Goal: Task Accomplishment & Management: Manage account settings

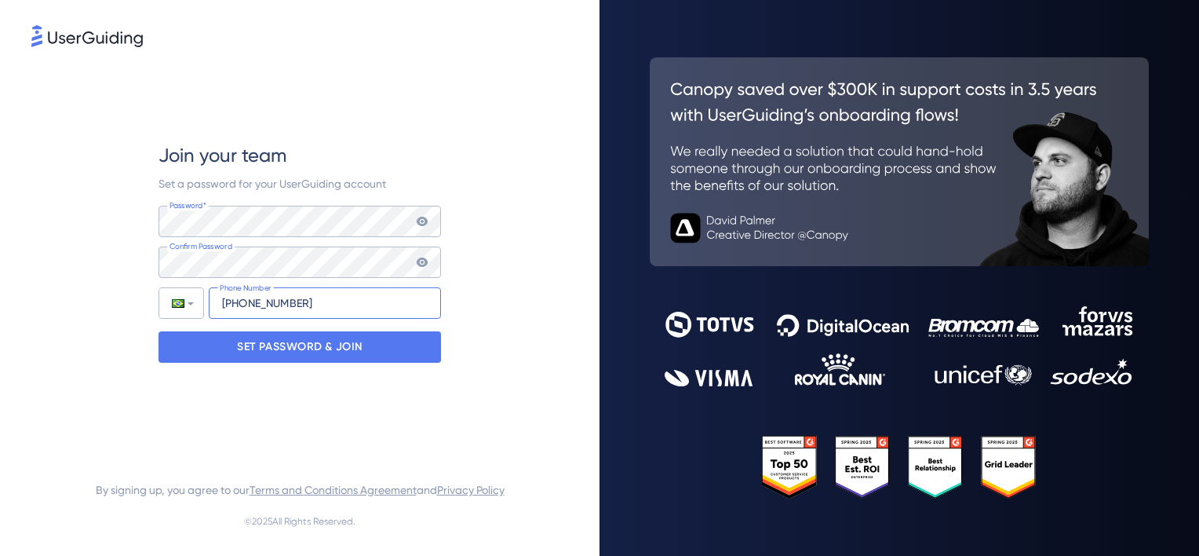
type input "+55 (11) 957469187"
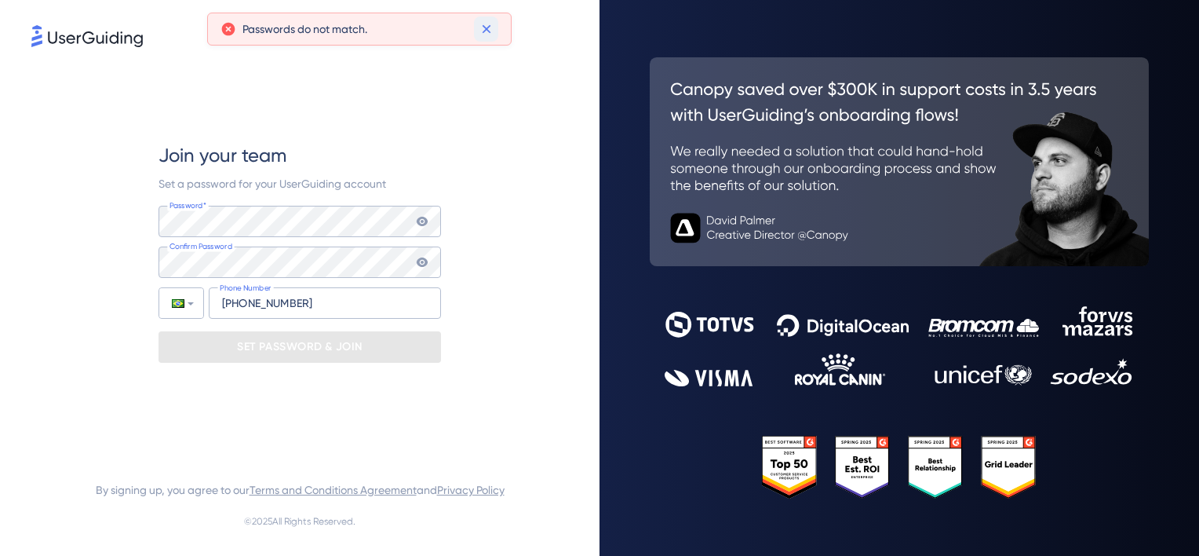
click at [486, 30] on icon at bounding box center [486, 29] width 9 height 9
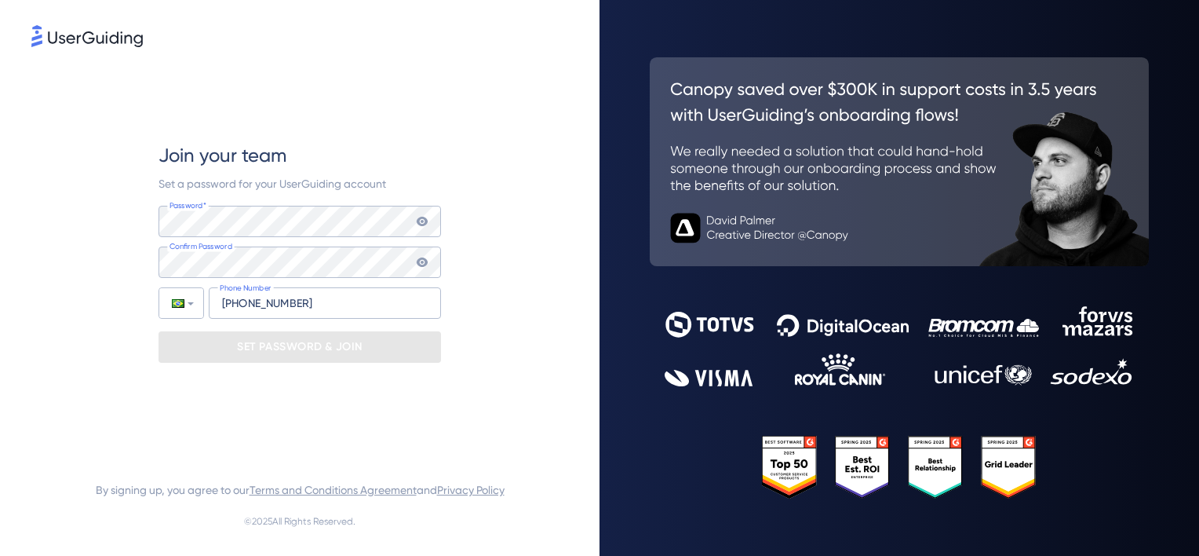
click at [421, 226] on icon at bounding box center [422, 221] width 13 height 13
click at [425, 221] on icon at bounding box center [422, 221] width 11 height 9
click at [426, 261] on icon at bounding box center [422, 261] width 11 height 9
click at [428, 220] on icon at bounding box center [422, 221] width 13 height 13
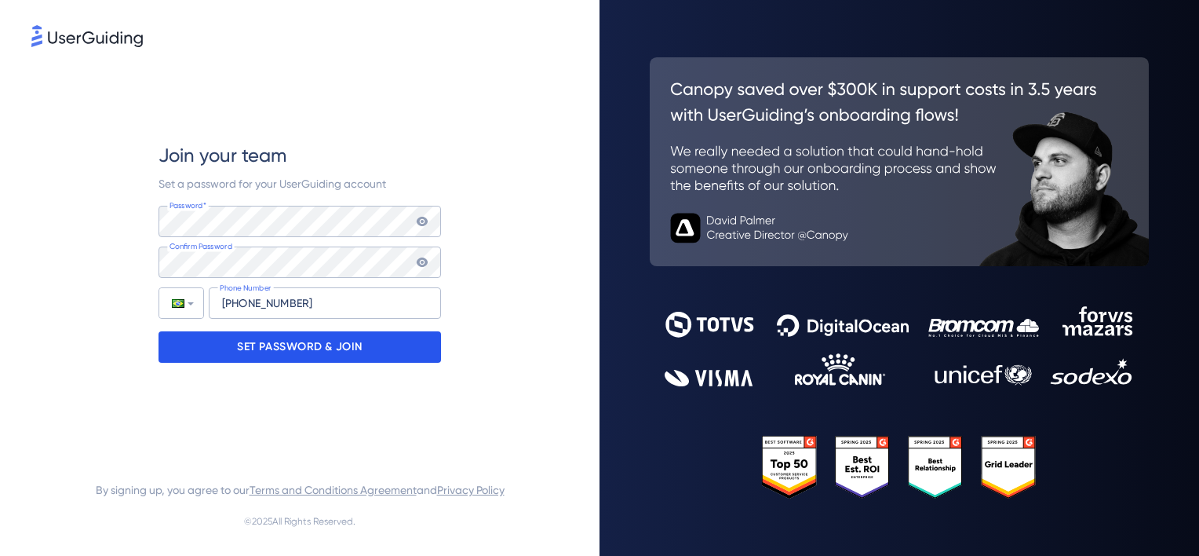
click at [336, 345] on p "SET PASSWORD & JOIN" at bounding box center [300, 346] width 126 height 25
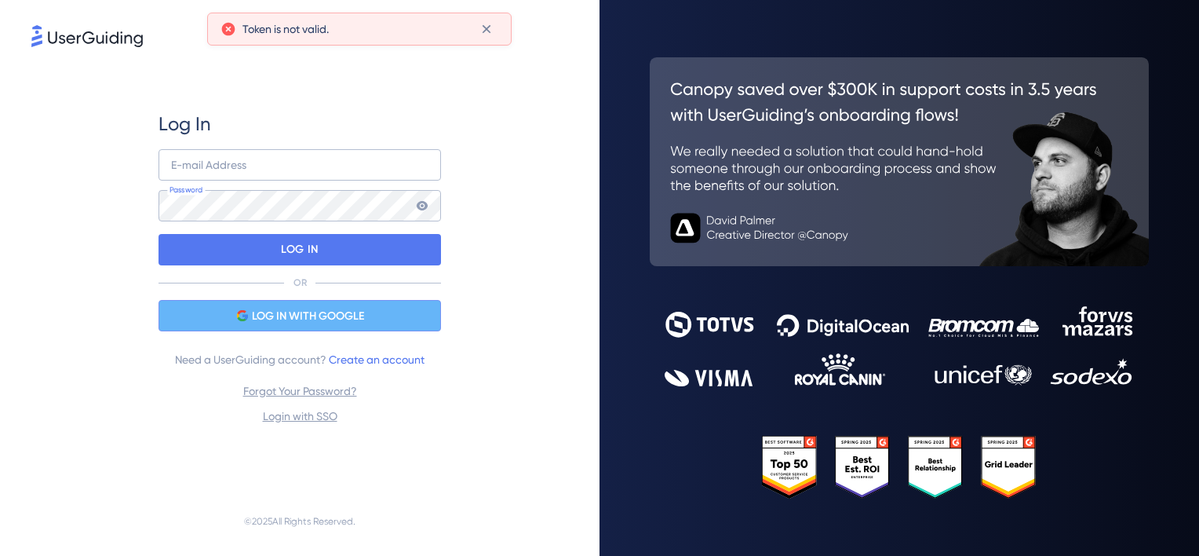
click at [339, 322] on span "LOG IN WITH GOOGLE" at bounding box center [308, 316] width 112 height 19
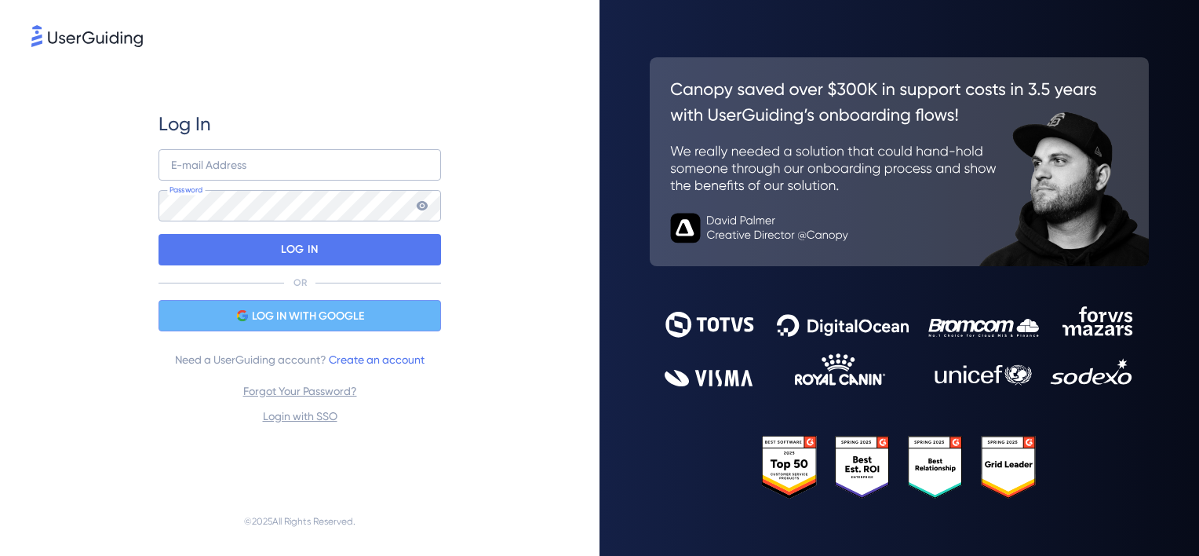
click at [362, 320] on span "LOG IN WITH GOOGLE" at bounding box center [308, 316] width 112 height 19
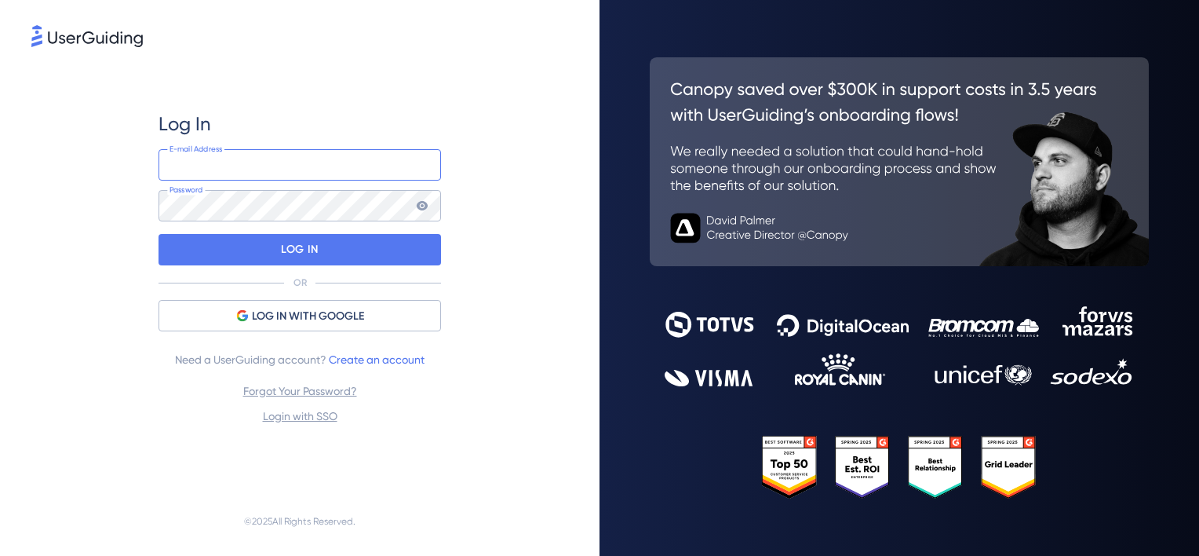
click at [316, 171] on input "email" at bounding box center [300, 164] width 283 height 31
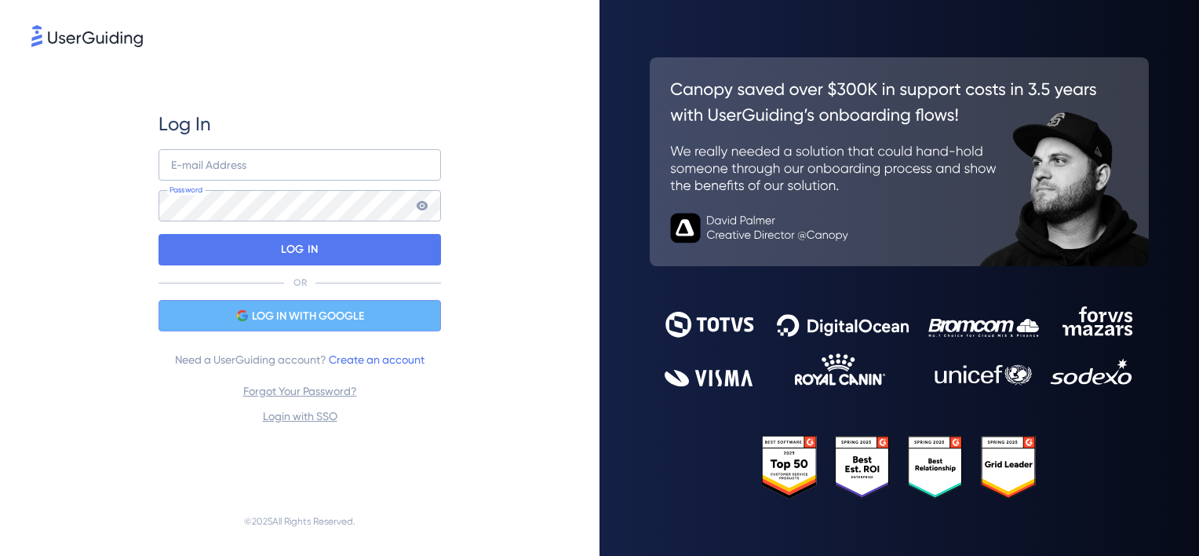
click at [277, 322] on span "LOG IN WITH GOOGLE" at bounding box center [308, 316] width 112 height 19
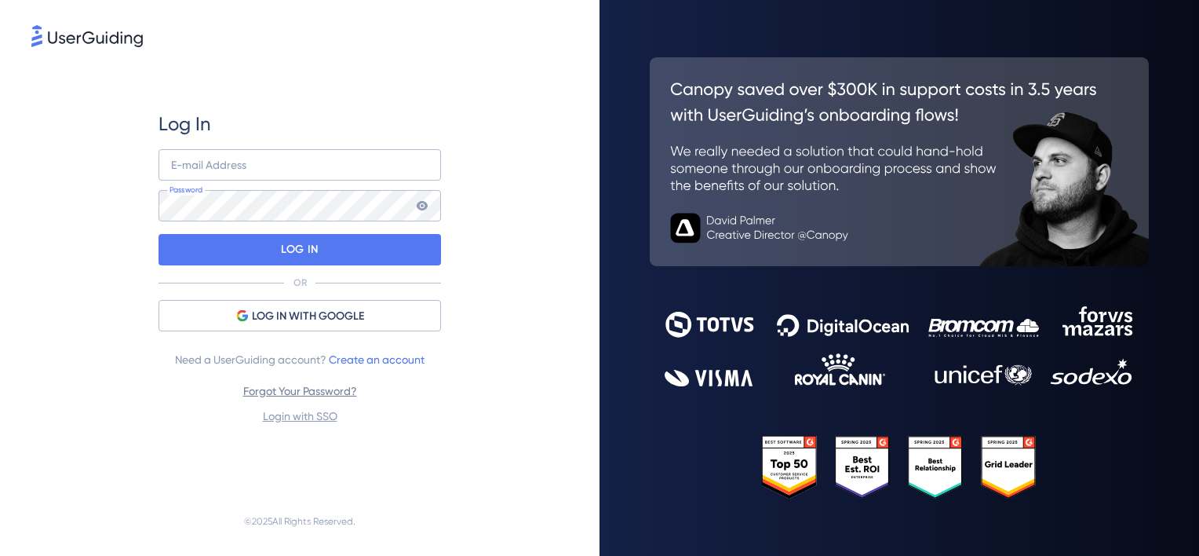
click at [319, 393] on link "Forgot Your Password?" at bounding box center [300, 391] width 114 height 13
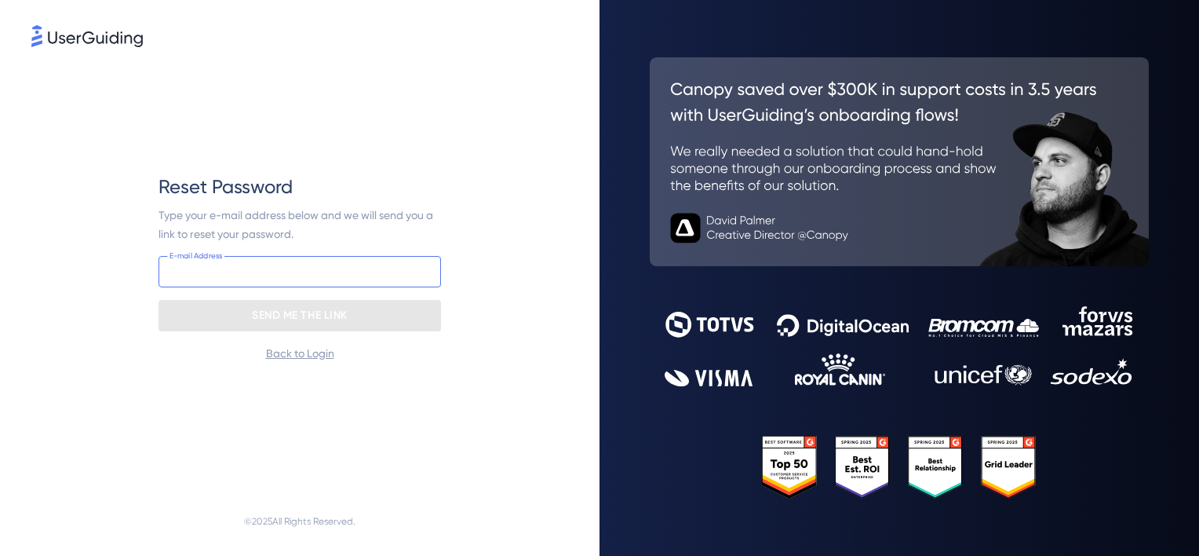
click at [326, 282] on input "email" at bounding box center [300, 271] width 283 height 31
type input "andre.paiva@totvs.com.br"
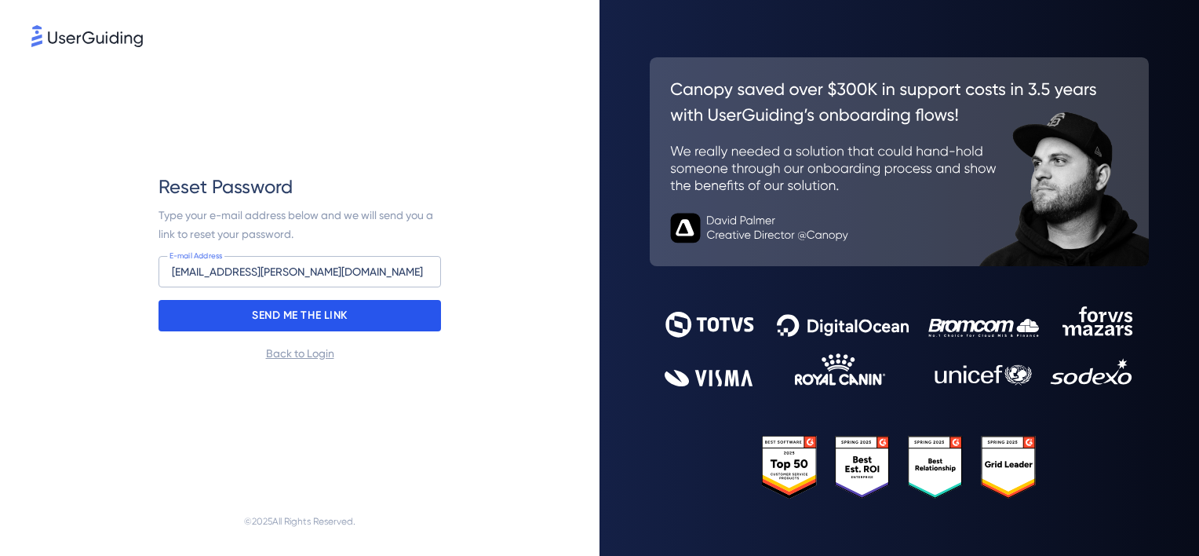
click at [286, 313] on p "SEND ME THE LINK" at bounding box center [300, 315] width 96 height 25
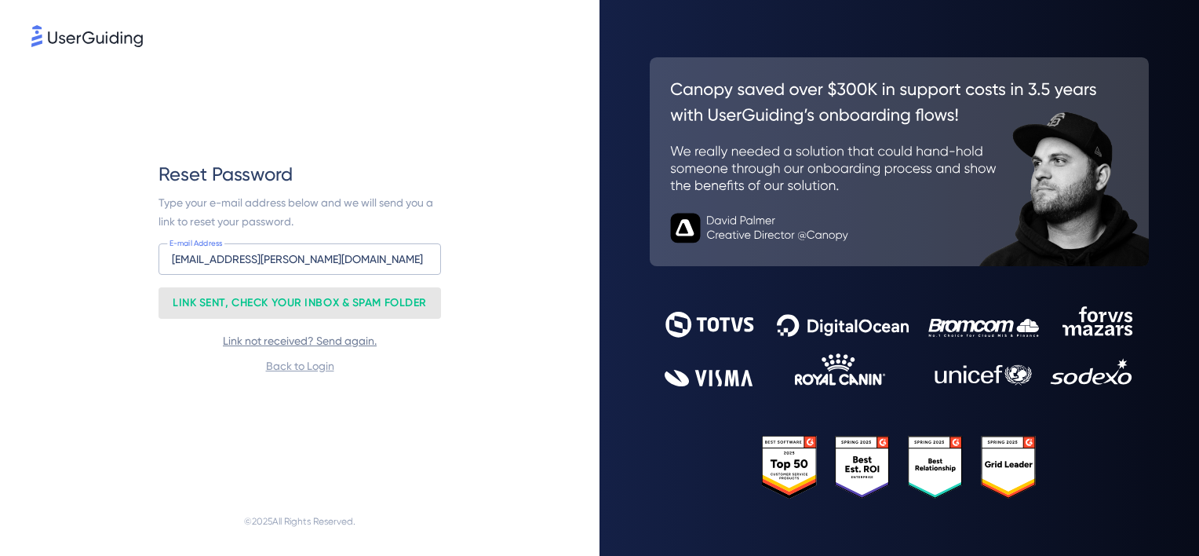
drag, startPoint x: 301, startPoint y: 252, endPoint x: 346, endPoint y: 339, distance: 98.3
click at [346, 339] on link "Link not received? Send again." at bounding box center [300, 340] width 154 height 13
click at [221, 298] on p "LINK SENT, CHECK YOUR INBOX & SPAM FOLDER" at bounding box center [300, 302] width 254 height 25
click at [0, 210] on html "Reset Password Type your e-mail address below and we will send you a link to re…" at bounding box center [599, 278] width 1199 height 556
click at [308, 370] on link "Back to Login" at bounding box center [300, 365] width 68 height 13
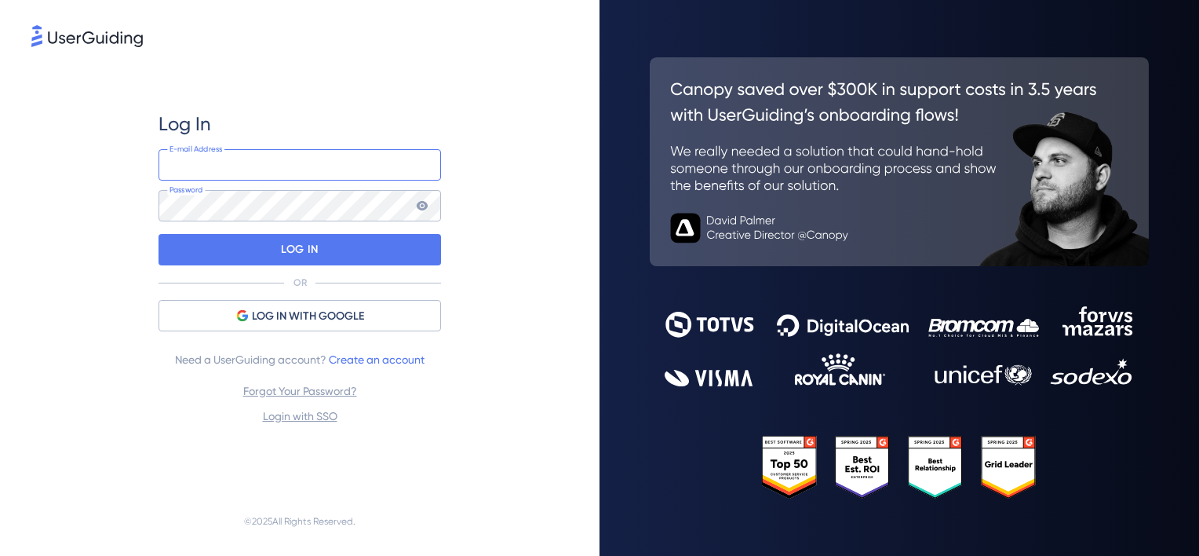
click at [312, 160] on input "email" at bounding box center [300, 164] width 283 height 31
click at [312, 416] on link "Login with SSO" at bounding box center [300, 416] width 75 height 13
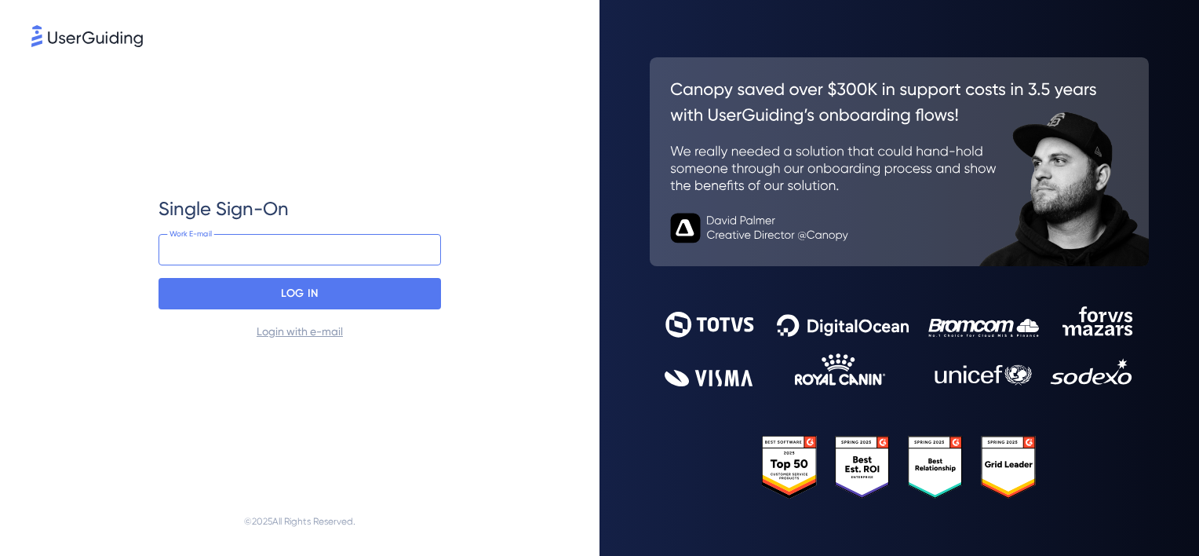
click at [303, 250] on input "email" at bounding box center [300, 249] width 283 height 31
type input "andre.paiva@totvs.com.br"
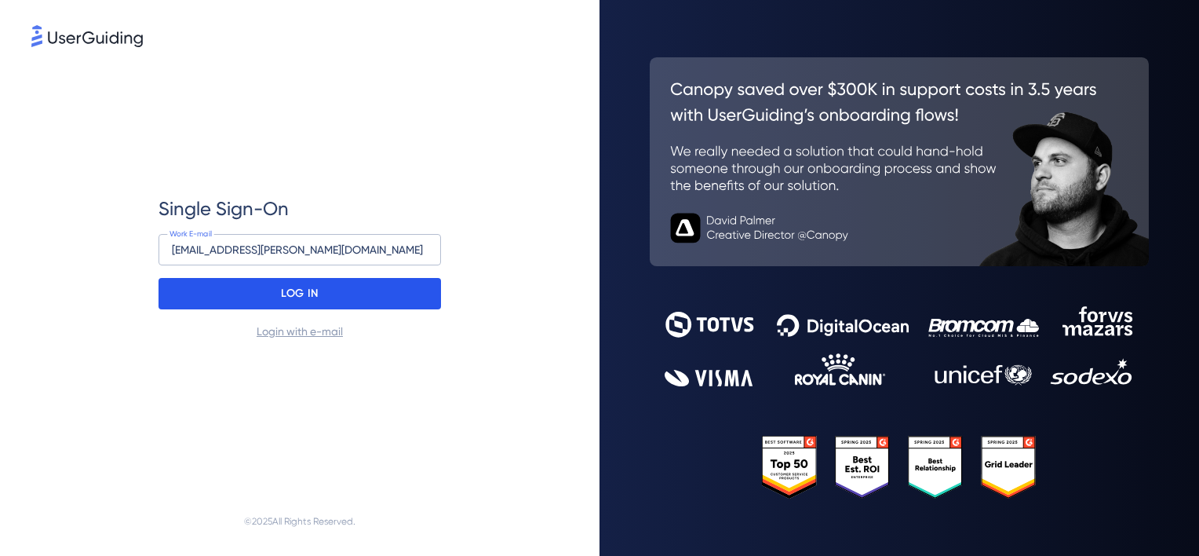
click at [295, 294] on p "LOG IN" at bounding box center [299, 293] width 37 height 25
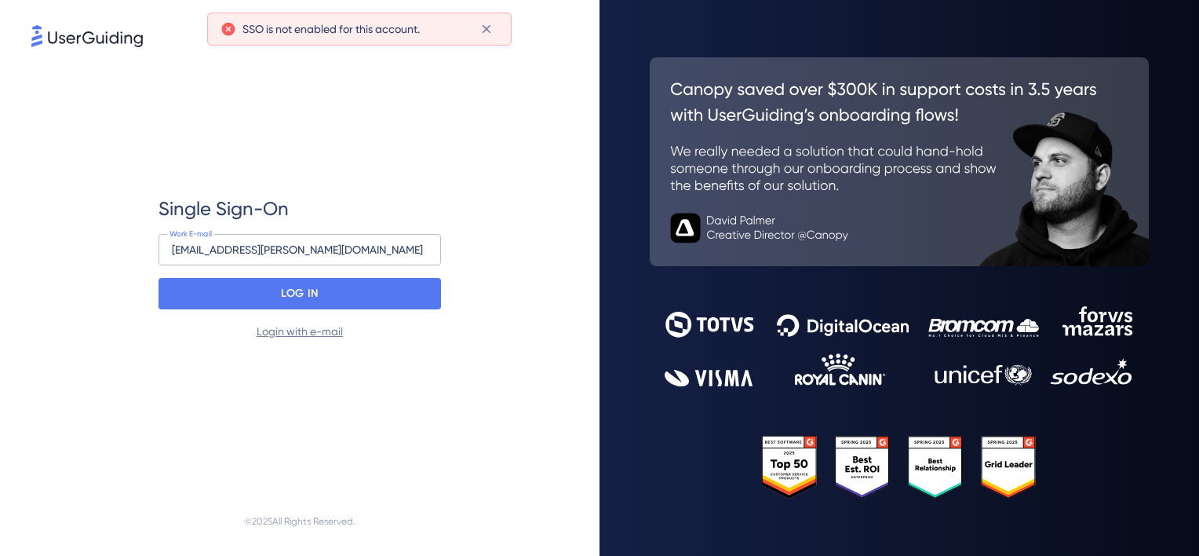
click at [295, 331] on link "Login with e-mail" at bounding box center [300, 331] width 86 height 13
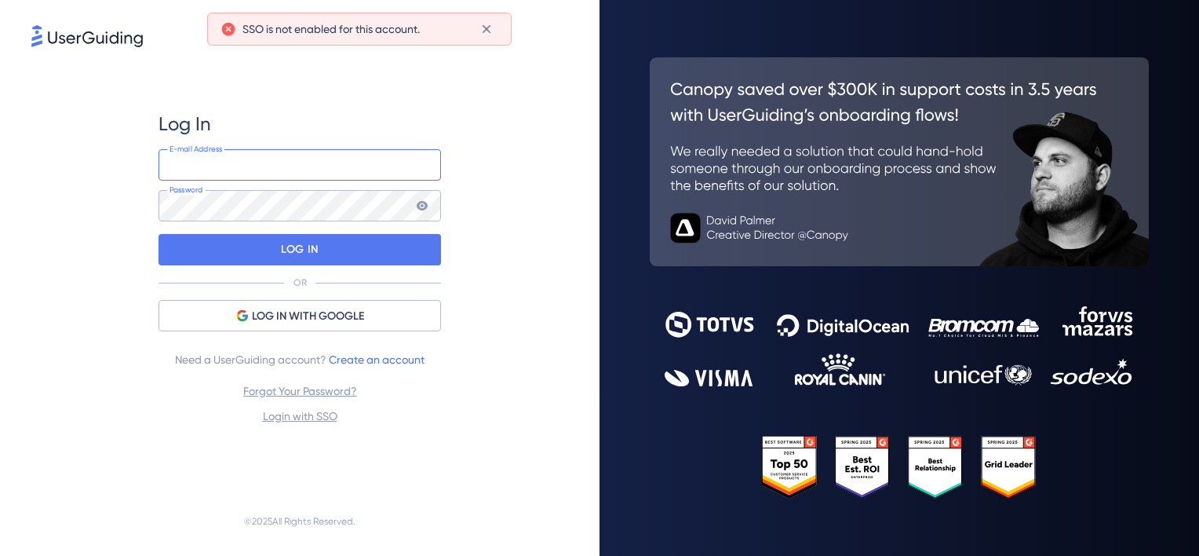
click at [317, 161] on input "email" at bounding box center [300, 164] width 283 height 31
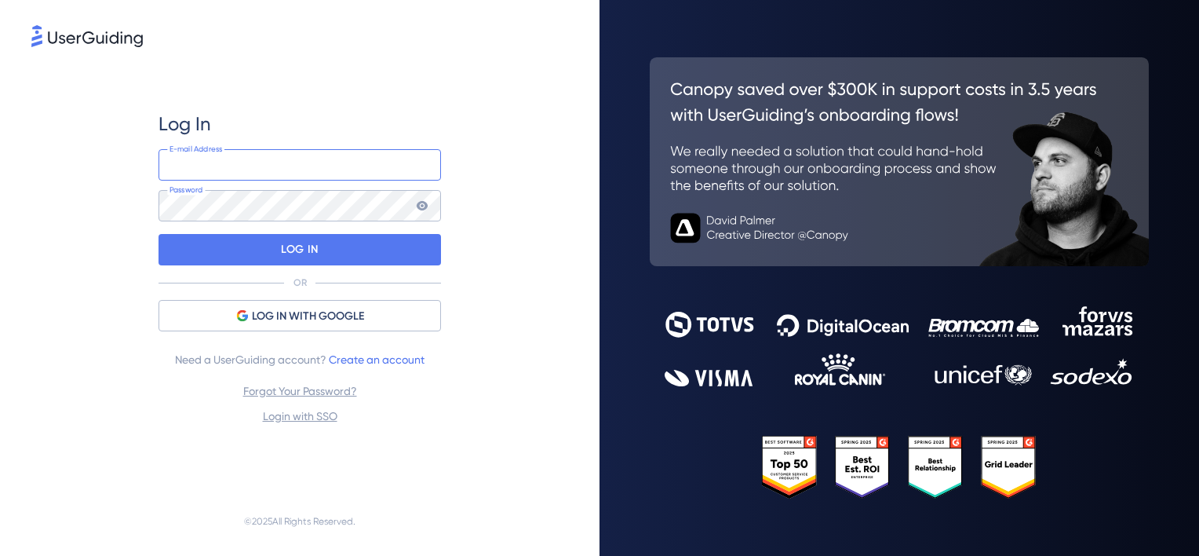
click at [262, 163] on input "email" at bounding box center [300, 164] width 283 height 31
click at [327, 104] on div "Log In E-mail Address Password LOG IN OR LOG IN WITH GOOGLE Need a UserGuiding …" at bounding box center [300, 268] width 283 height 436
click at [292, 155] on input "email" at bounding box center [300, 164] width 283 height 31
type input "andre.paiva@totvs.com.br"
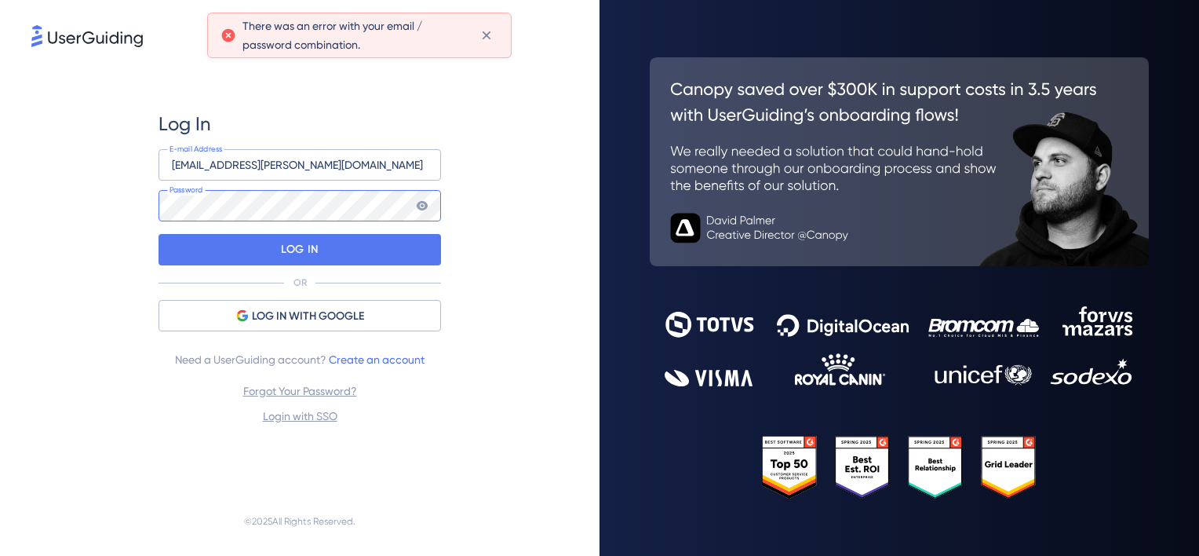
click at [5, 184] on div "Log In andre.paiva@totvs.com.br E-mail Address Password LOG IN OR LOG IN WITH G…" at bounding box center [300, 278] width 600 height 556
drag, startPoint x: 322, startPoint y: 163, endPoint x: 242, endPoint y: 162, distance: 80.1
click at [242, 162] on input "andre.paiva@totvs.com.br" at bounding box center [300, 164] width 283 height 31
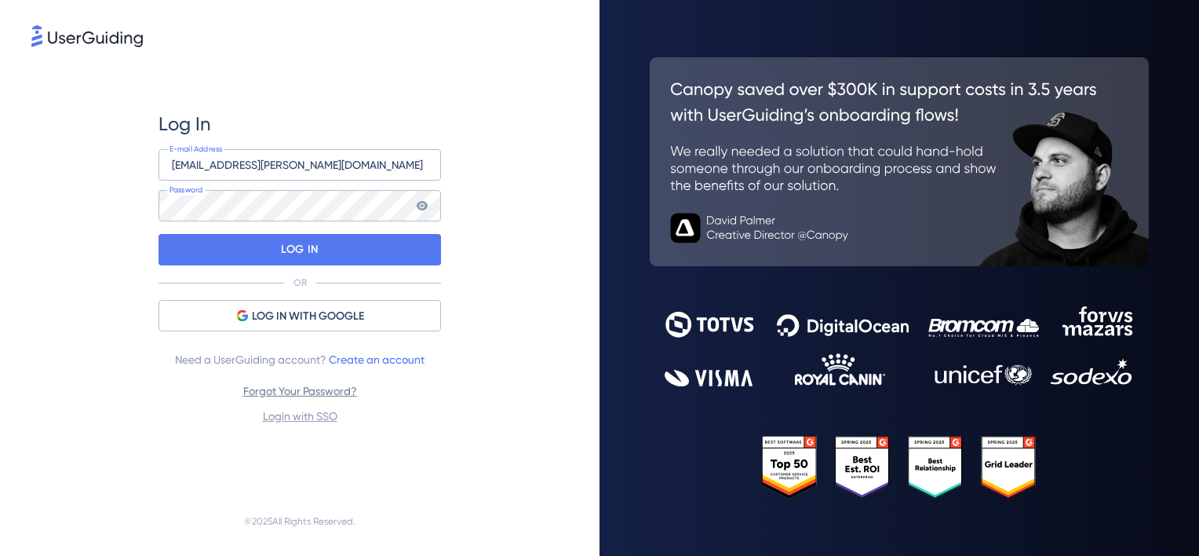
click at [294, 391] on link "Forgot Your Password?" at bounding box center [300, 391] width 114 height 13
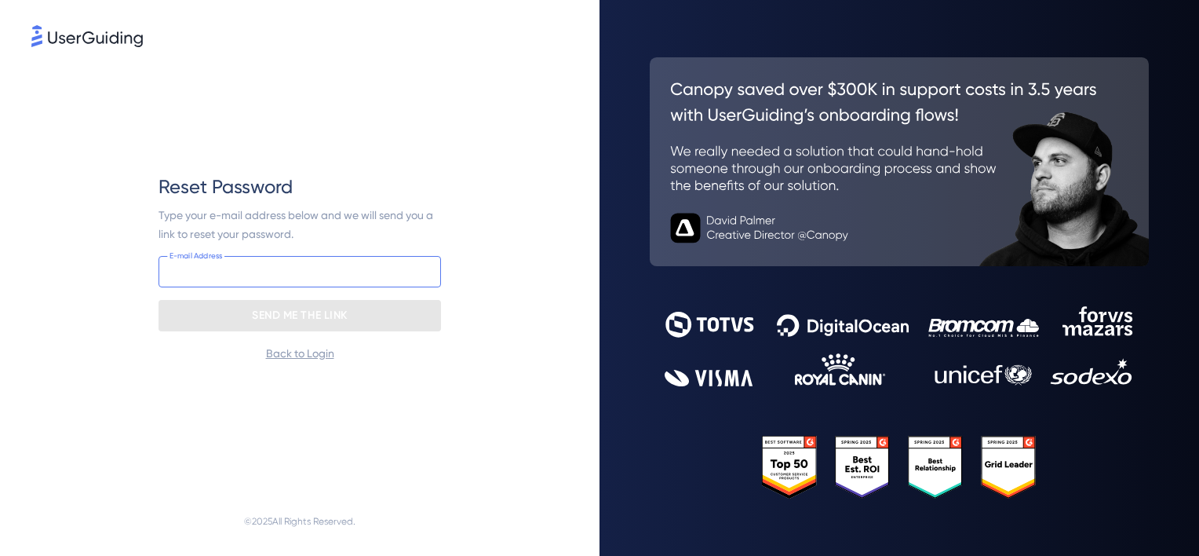
click at [283, 273] on input "email" at bounding box center [300, 271] width 283 height 31
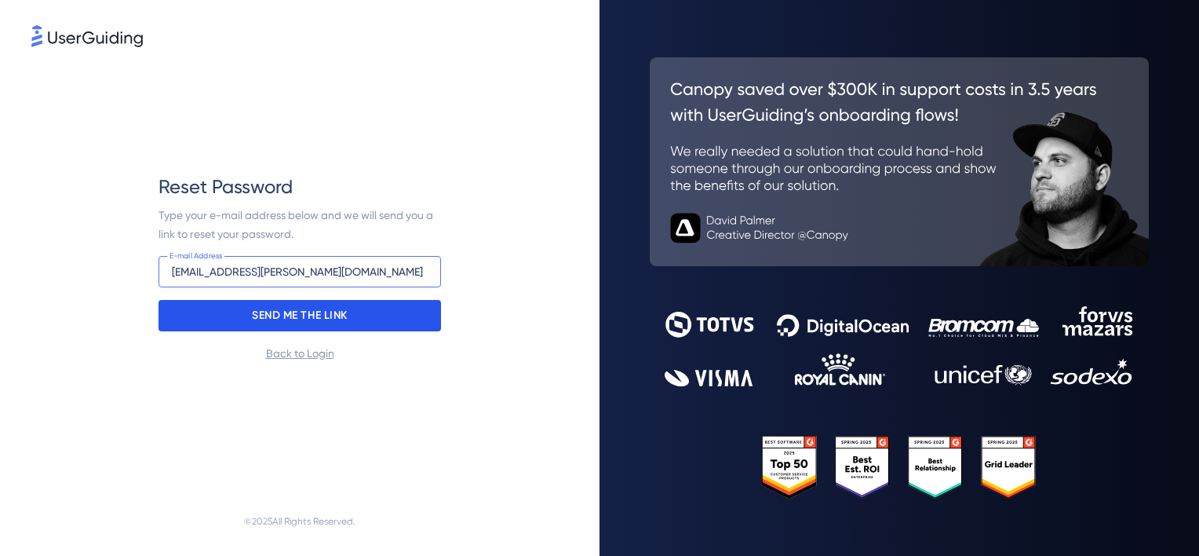
type input "andre.paiva@suppliercard.com.br"
click at [333, 319] on p "SEND ME THE LINK" at bounding box center [300, 315] width 96 height 25
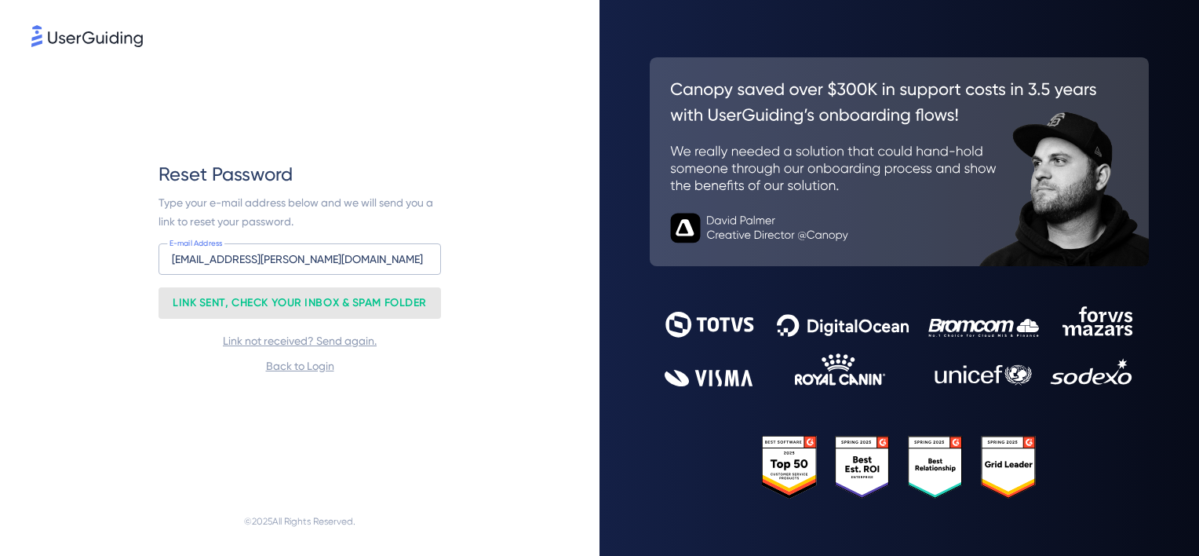
click at [531, 247] on div "Reset Password Type your e-mail address below and we will send you a link to re…" at bounding box center [299, 268] width 537 height 436
click at [295, 368] on link "Back to Login" at bounding box center [300, 365] width 68 height 13
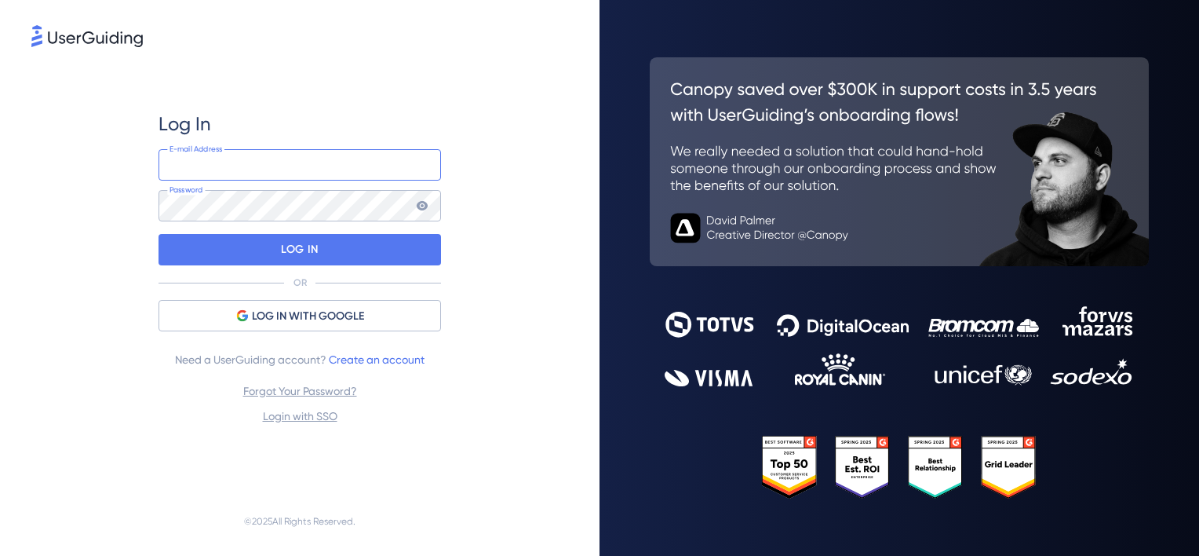
click at [316, 170] on input "email" at bounding box center [300, 164] width 283 height 31
click at [237, 163] on input "andre.paiva@totvs.com.br" at bounding box center [300, 164] width 283 height 31
drag, startPoint x: 265, startPoint y: 162, endPoint x: 242, endPoint y: 166, distance: 23.0
click at [242, 166] on input "andre.paiva@totvs.com.br" at bounding box center [300, 164] width 283 height 31
type input "andre.paiva@techfin.com.br"
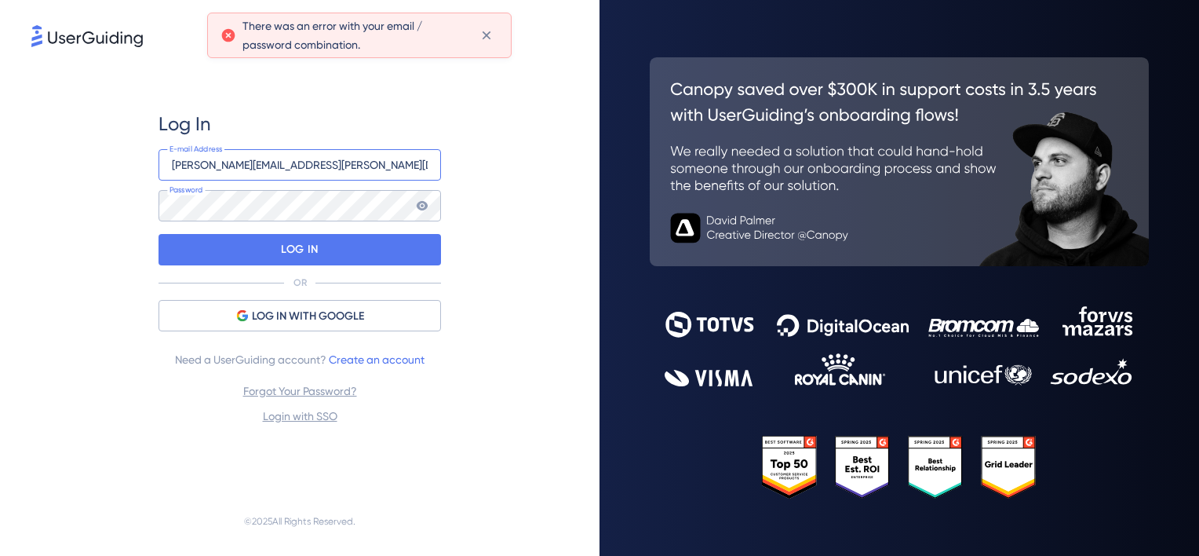
click at [322, 166] on input "andre.paiva@techfin.com.br" at bounding box center [300, 164] width 283 height 31
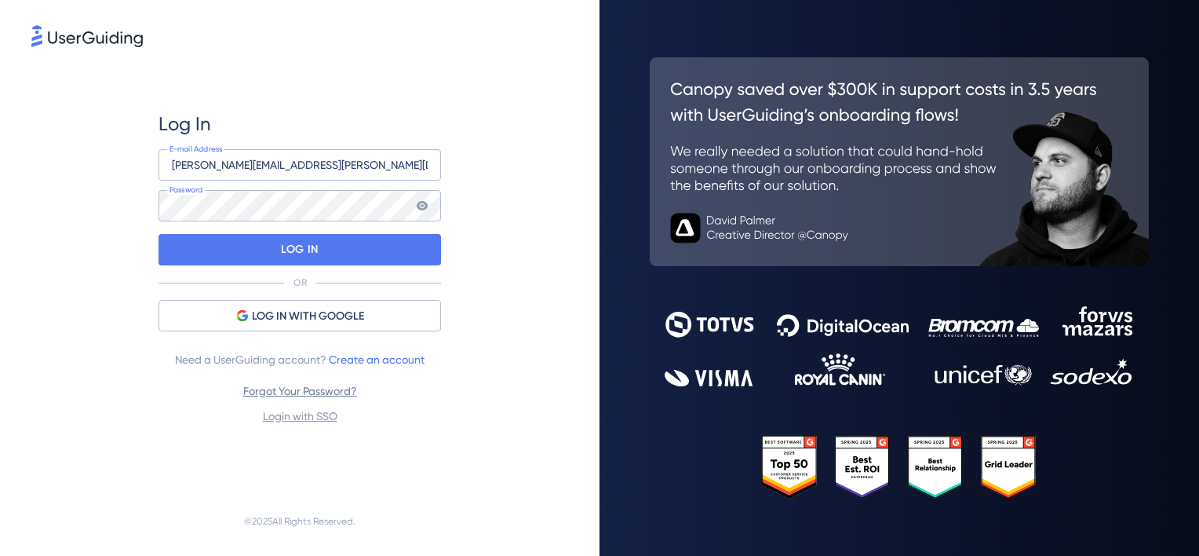
click at [336, 392] on link "Forgot Your Password?" at bounding box center [300, 391] width 114 height 13
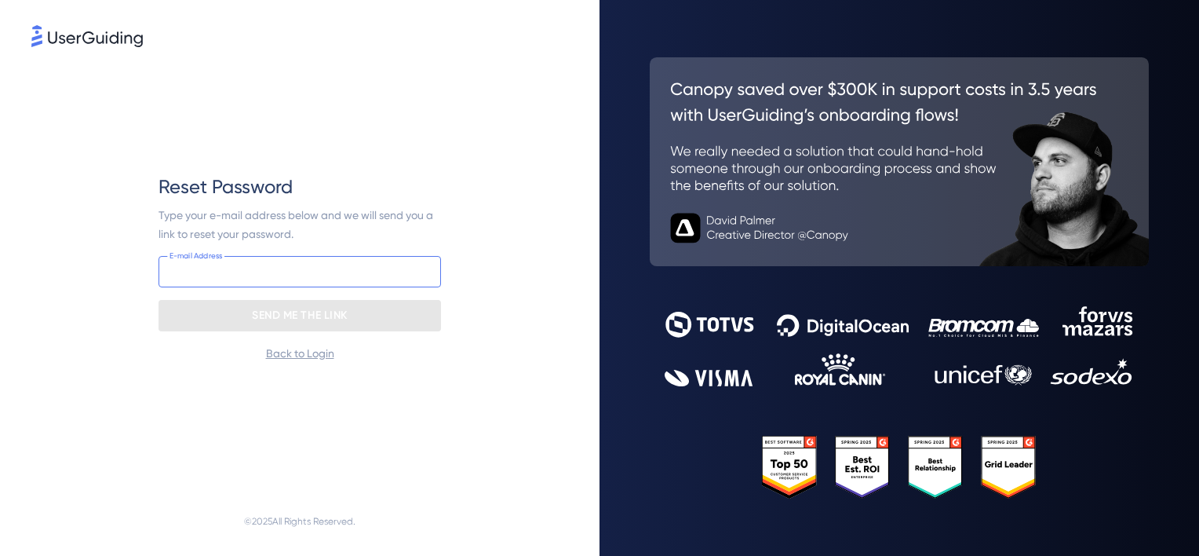
click at [331, 261] on input "email" at bounding box center [300, 271] width 283 height 31
paste input "andre.paiva@techfin.com.br"
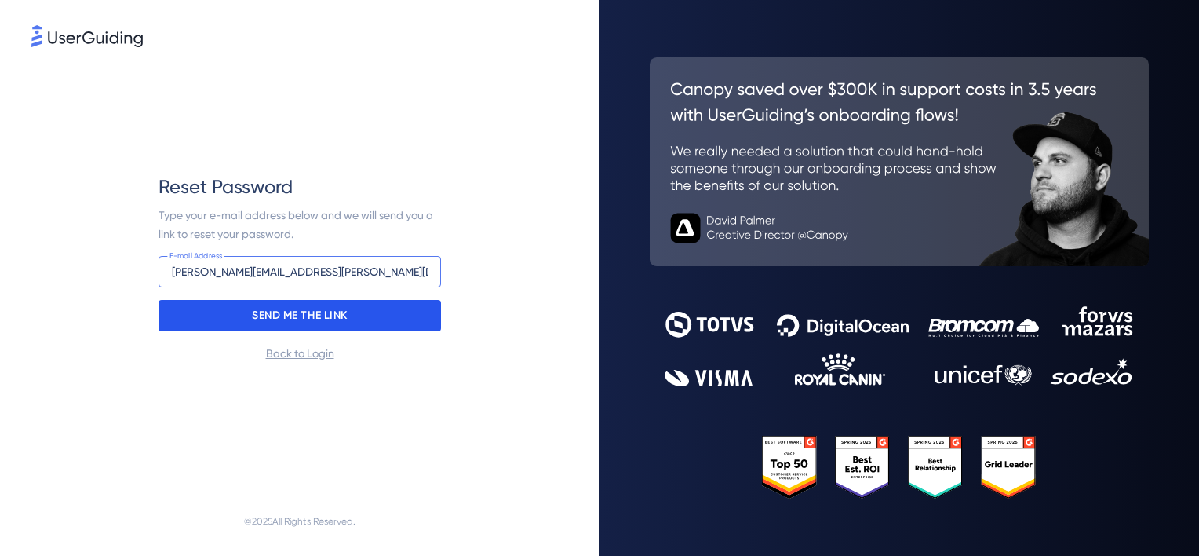
type input "andre.paiva@techfin.com.br"
click at [410, 315] on div "SEND ME THE LINK" at bounding box center [300, 315] width 283 height 31
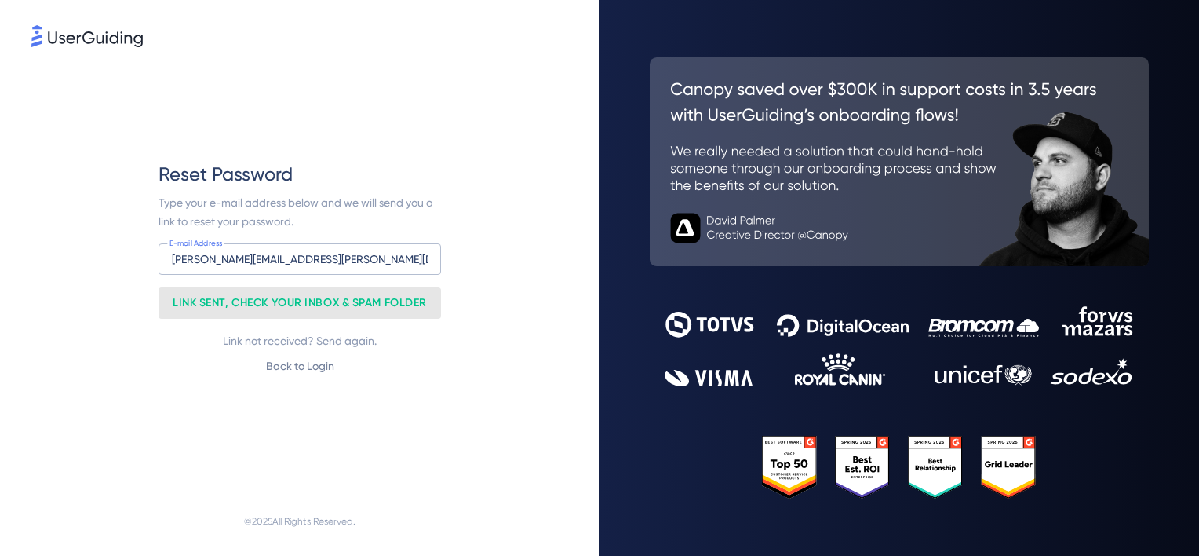
click at [302, 363] on link "Back to Login" at bounding box center [300, 365] width 68 height 13
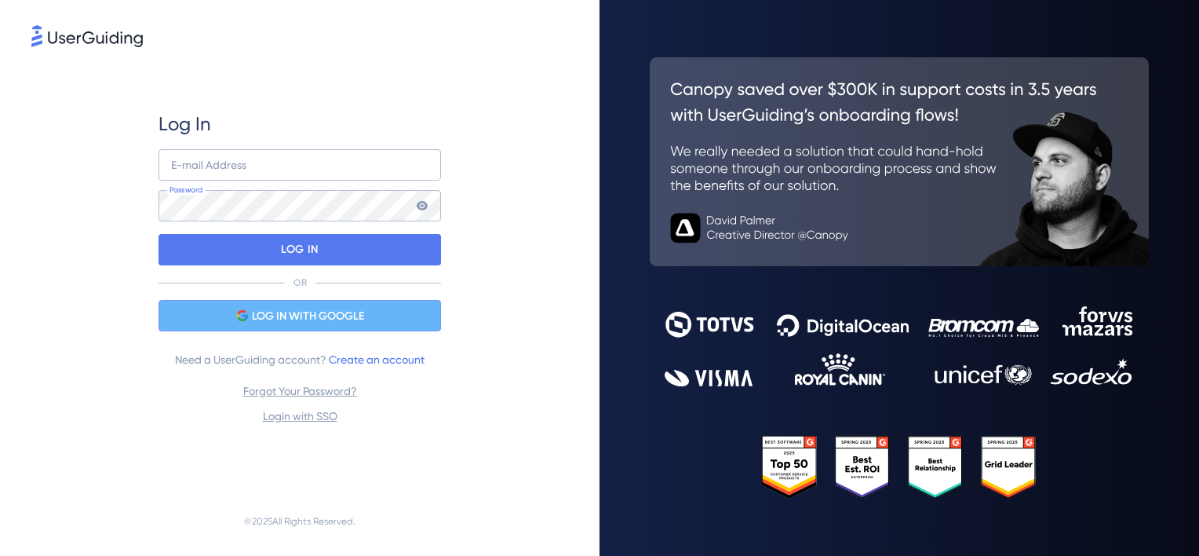
click at [350, 313] on span "LOG IN WITH GOOGLE" at bounding box center [308, 316] width 112 height 19
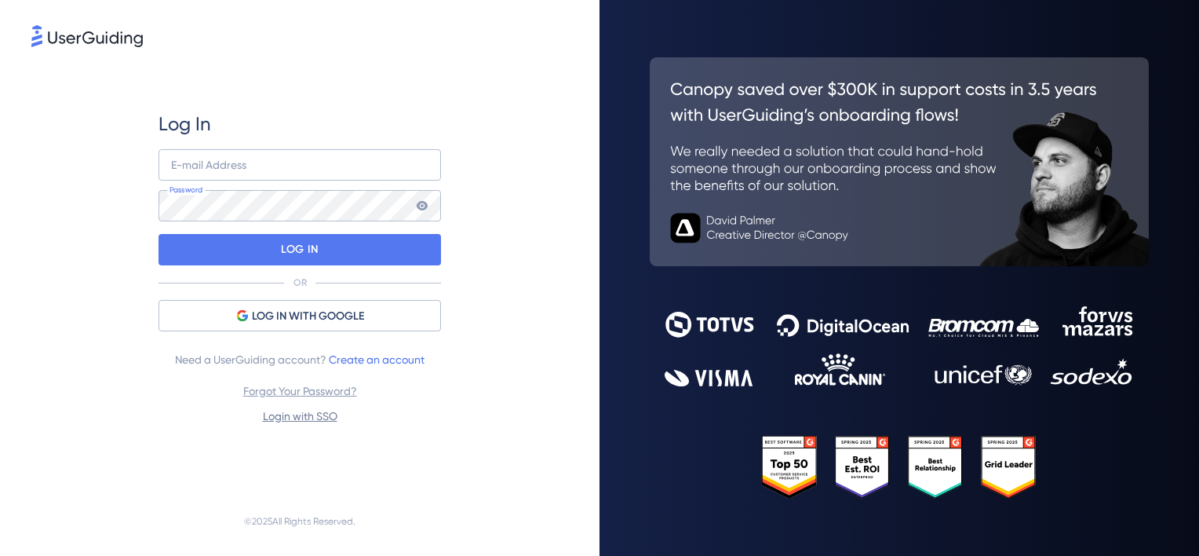
click at [301, 415] on link "Login with SSO" at bounding box center [300, 416] width 75 height 13
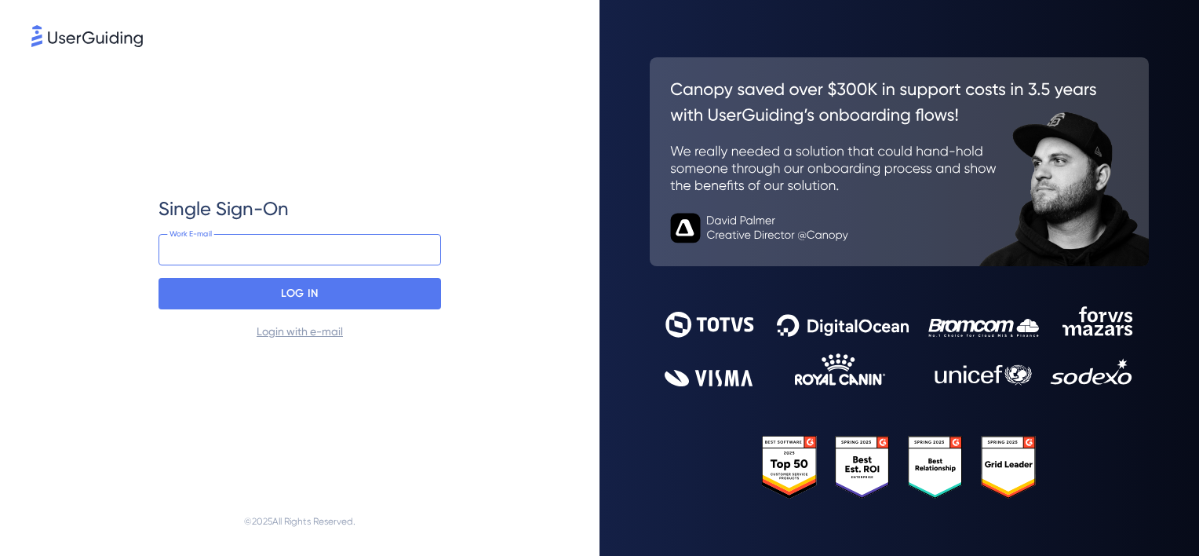
click at [254, 249] on input "email" at bounding box center [300, 249] width 283 height 31
type input "andre.paiva@suppliercard.com.br"
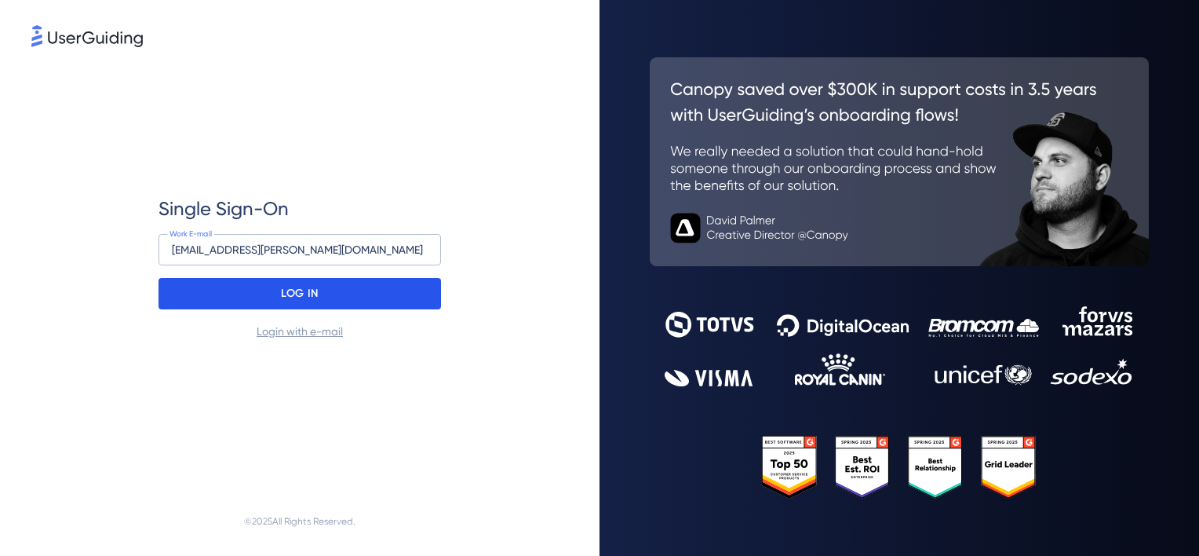
click at [301, 279] on div "LOG IN" at bounding box center [300, 293] width 283 height 31
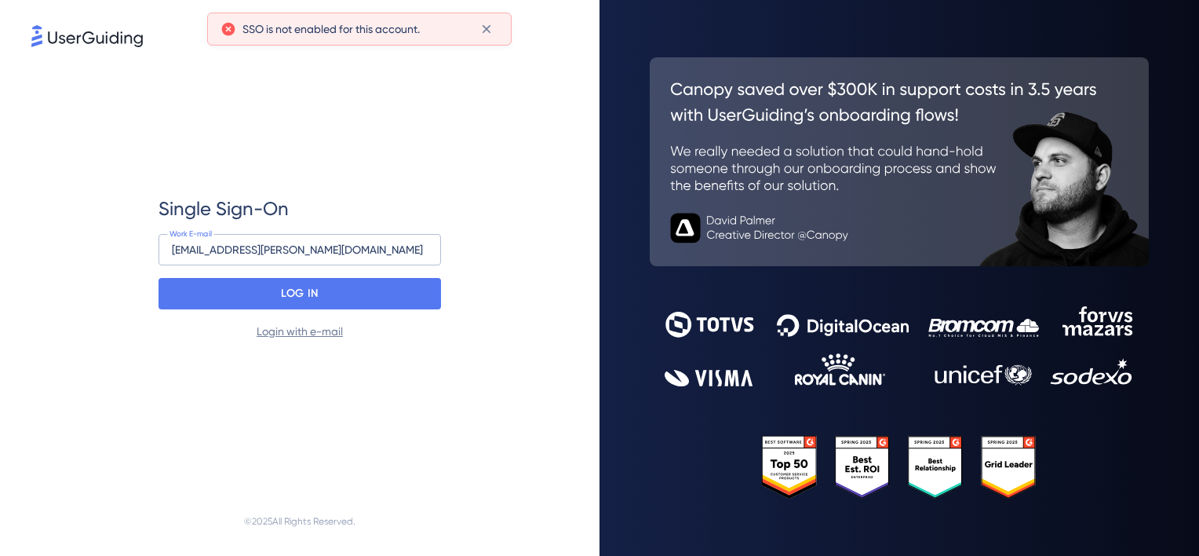
click at [295, 335] on link "Login with e-mail" at bounding box center [300, 331] width 86 height 13
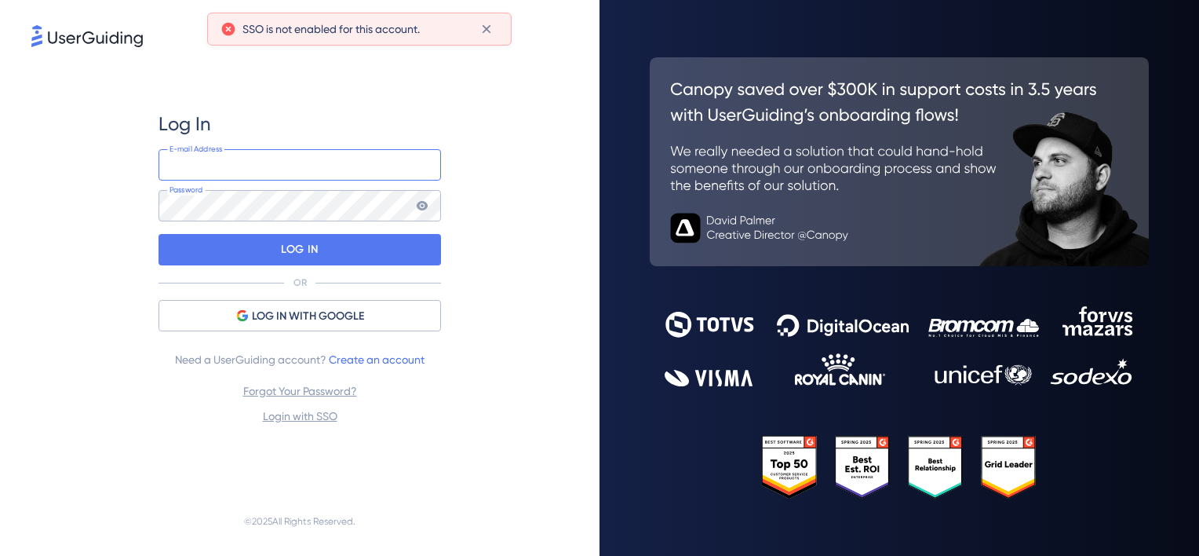
click at [316, 170] on input "email" at bounding box center [300, 164] width 283 height 31
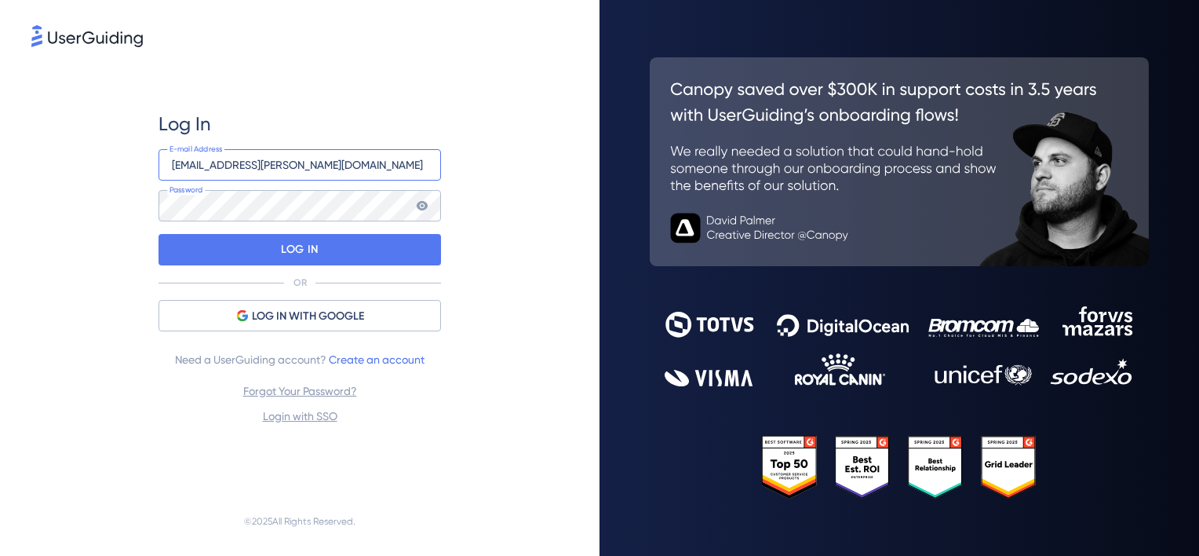
drag, startPoint x: 265, startPoint y: 164, endPoint x: 240, endPoint y: 165, distance: 25.1
click at [240, 165] on input "andre.paiva@totvs.com.br" at bounding box center [300, 164] width 283 height 31
paste input "techfin"
drag, startPoint x: 338, startPoint y: 171, endPoint x: -3, endPoint y: 130, distance: 344.0
click at [0, 130] on html "Log In andre.paiva@totvstechfin.com.br E-mail Address Password LOG IN OR LOG IN…" at bounding box center [599, 278] width 1199 height 556
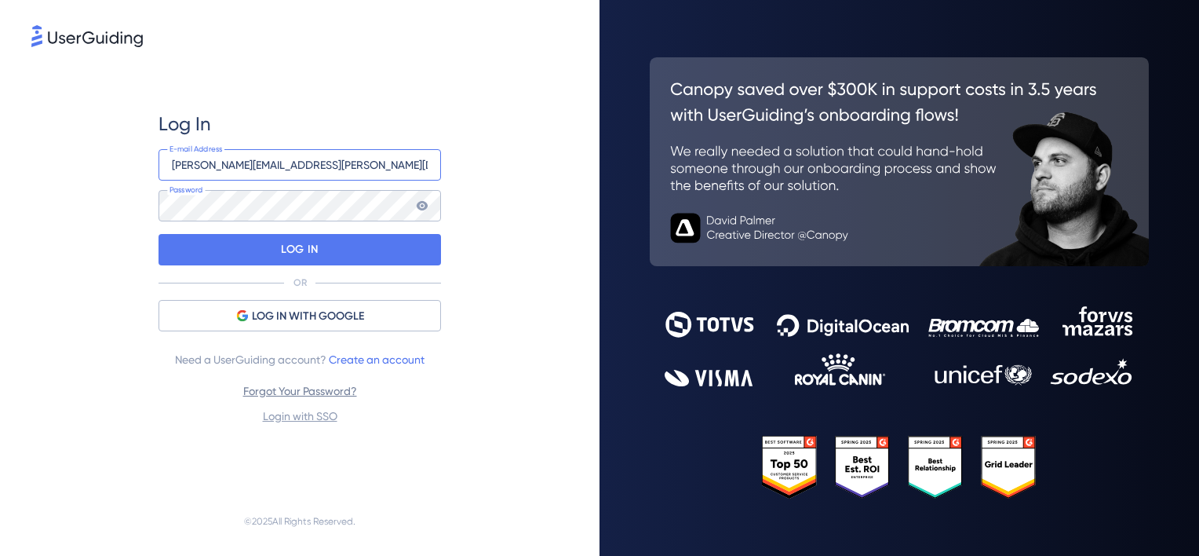
type input "andre.paiva@totvstechfin.com.br"
click at [325, 395] on link "Forgot Your Password?" at bounding box center [300, 391] width 114 height 13
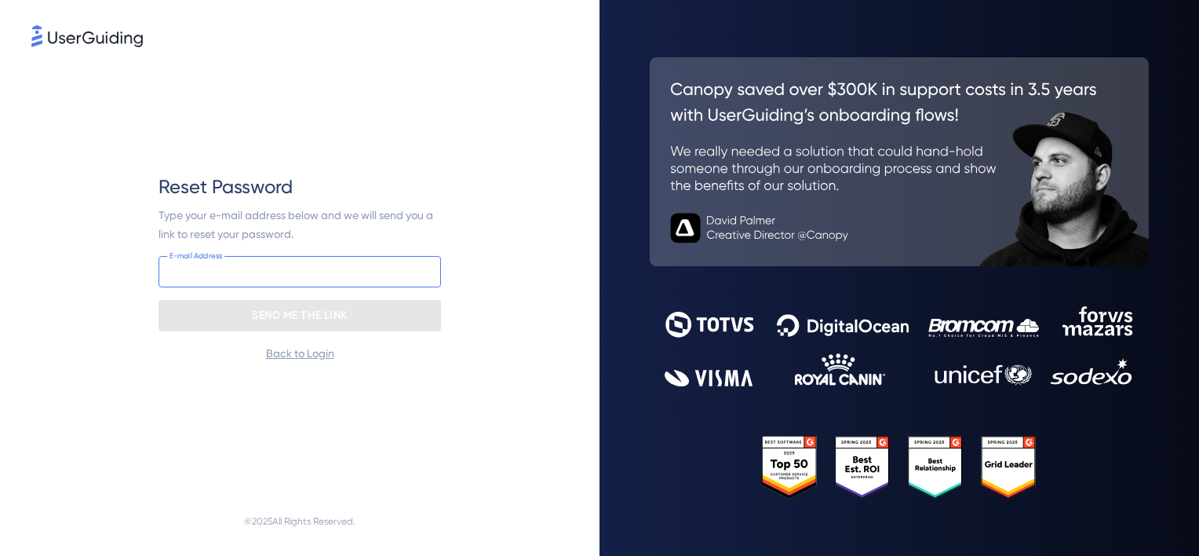
click at [282, 267] on input "email" at bounding box center [300, 271] width 283 height 31
paste input "andre.paiva@totvstechfin.com.br"
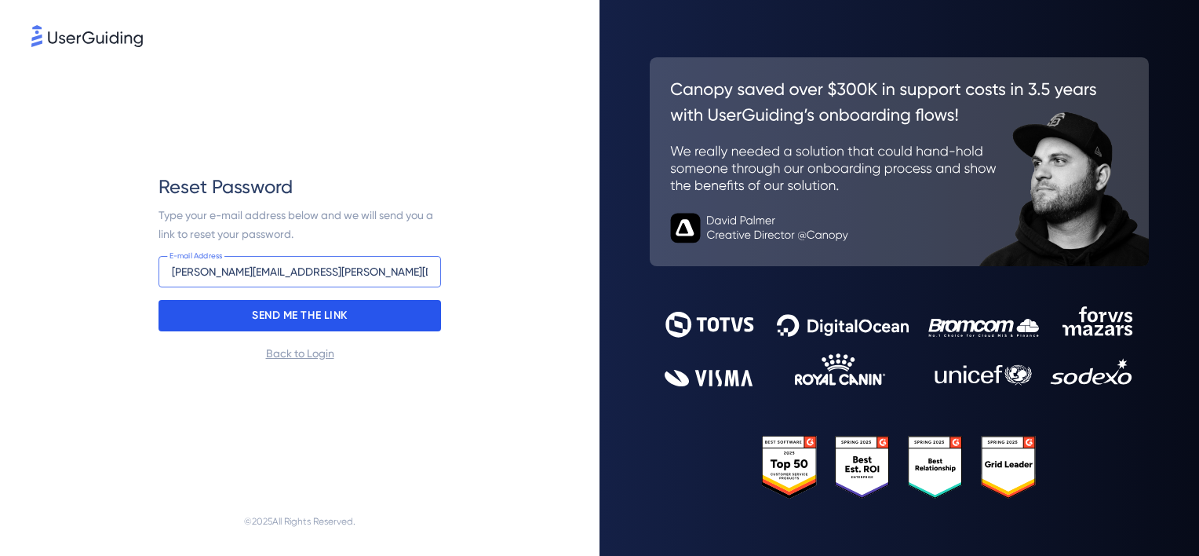
type input "andre.paiva@totvstechfin.com.br"
click at [313, 315] on p "SEND ME THE LINK" at bounding box center [300, 315] width 96 height 25
